Goal: Task Accomplishment & Management: Use online tool/utility

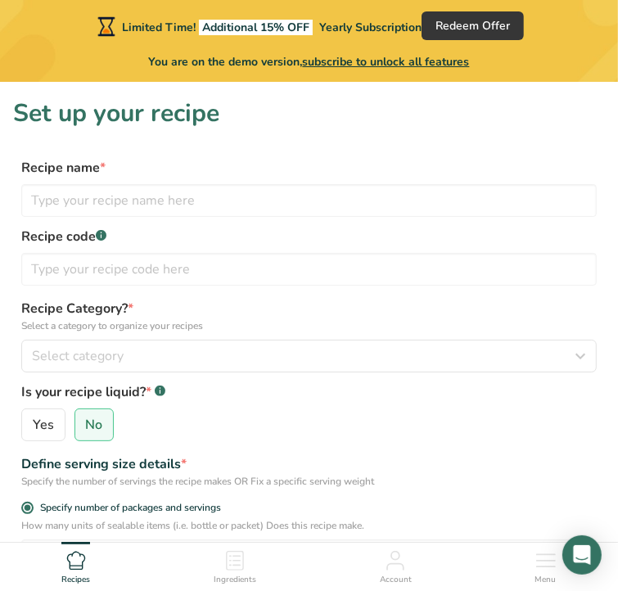
click at [256, 574] on span "Ingredients" at bounding box center [235, 580] width 43 height 12
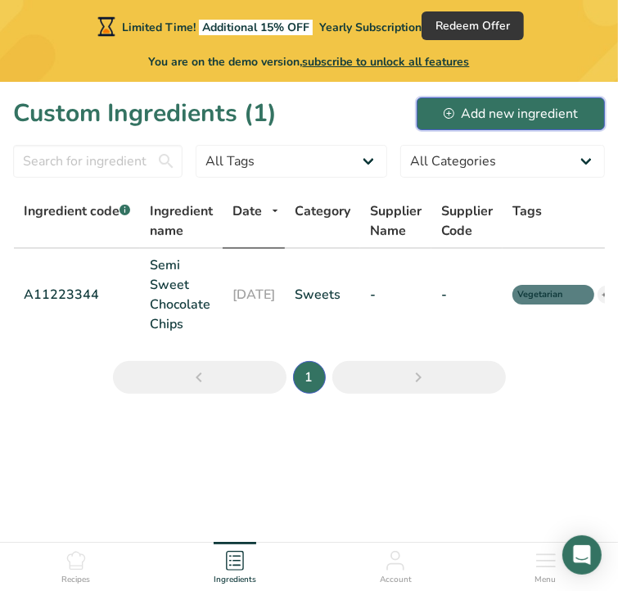
click at [494, 106] on div "Add new ingredient" at bounding box center [511, 114] width 134 height 20
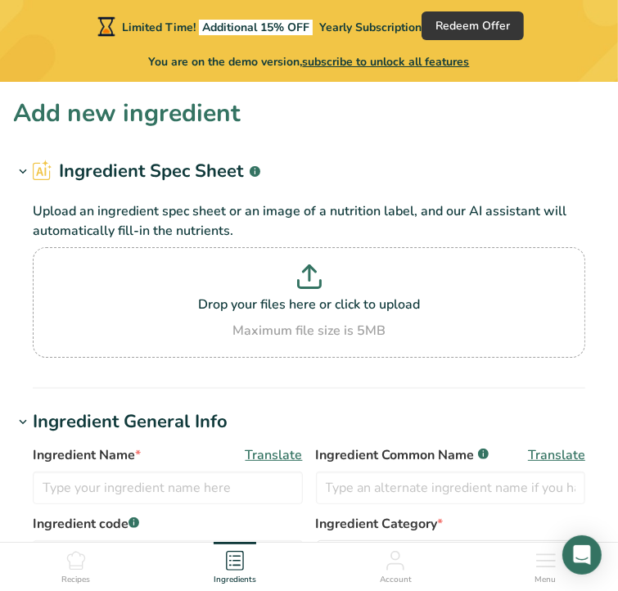
click at [76, 553] on icon at bounding box center [76, 561] width 20 height 20
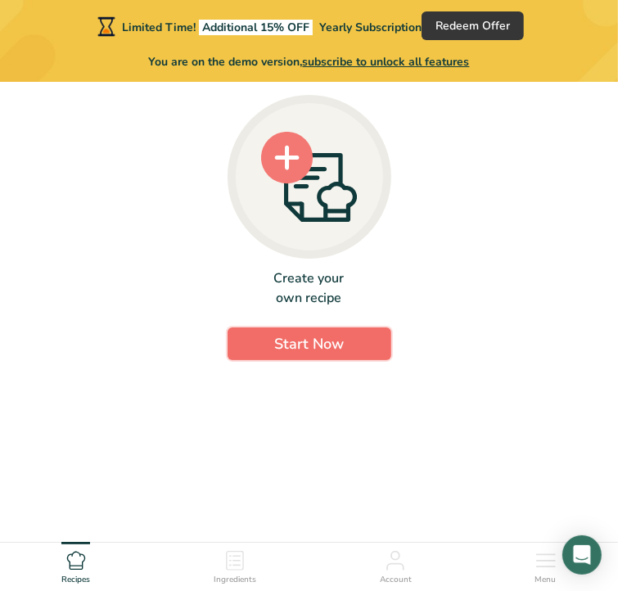
click at [306, 354] on span "Start Now" at bounding box center [309, 344] width 70 height 20
